Goal: Browse casually

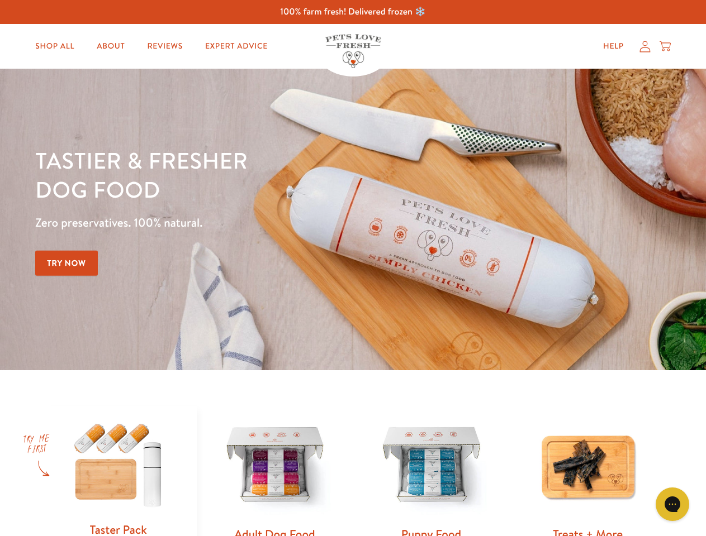
click at [352, 268] on div "Tastier & fresher dog food Zero preservatives. 100% natural. Try Now" at bounding box center [246, 219] width 423 height 147
click at [672, 504] on icon "Gorgias live chat" at bounding box center [671, 504] width 11 height 11
